Goal: Task Accomplishment & Management: Manage account settings

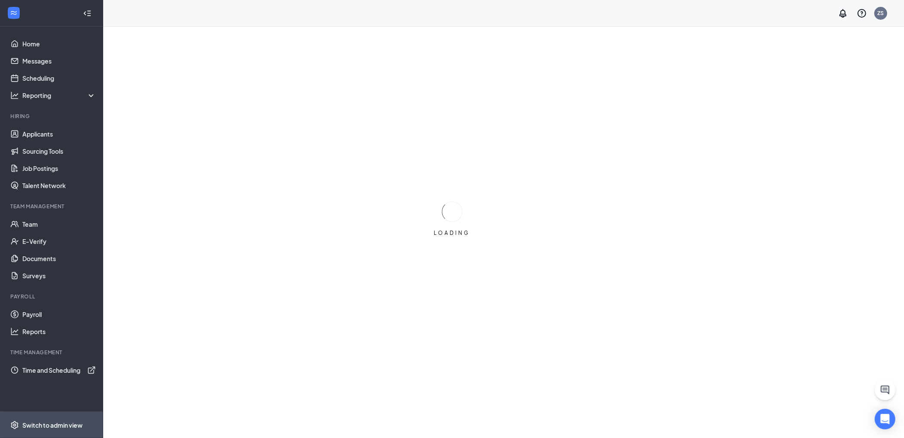
click at [59, 417] on span "Switch to admin view" at bounding box center [58, 425] width 73 height 26
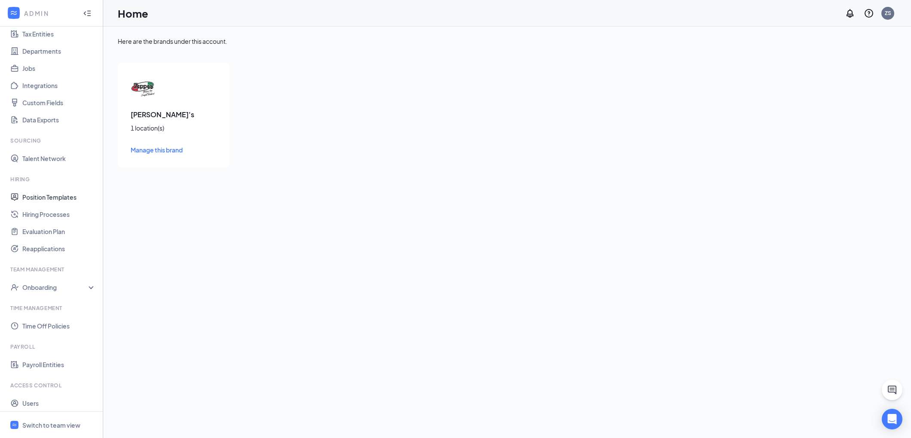
scroll to position [87, 0]
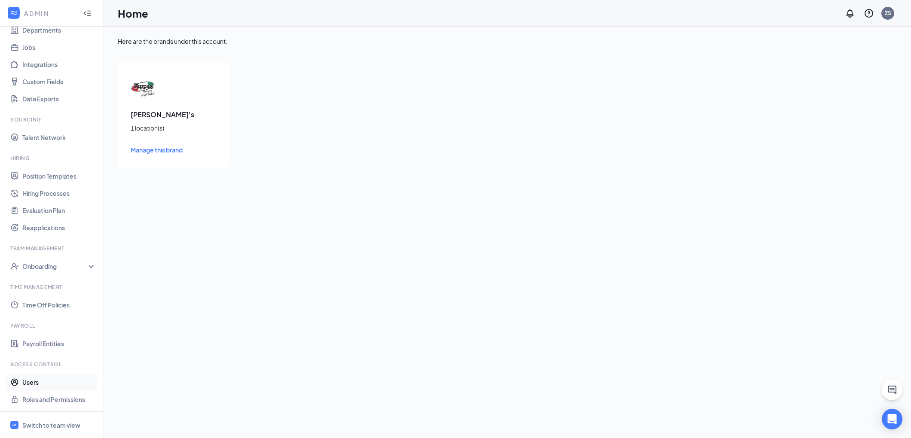
click at [48, 381] on link "Users" at bounding box center [58, 382] width 73 height 17
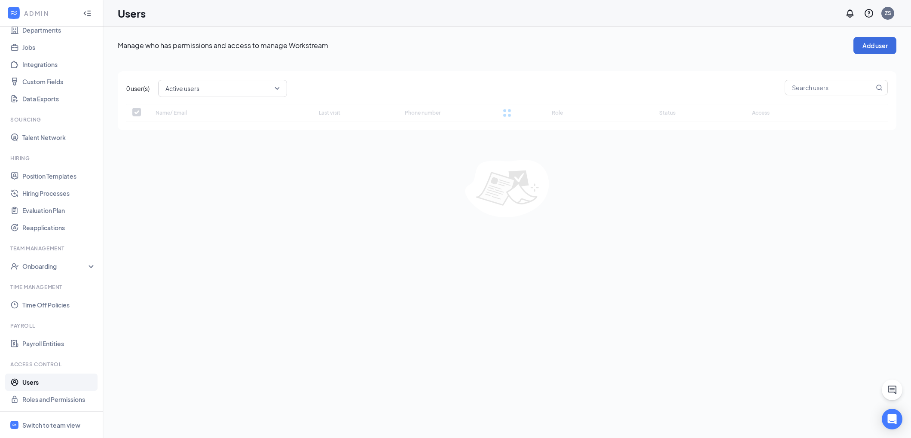
checkbox input "false"
